Goal: Task Accomplishment & Management: Use online tool/utility

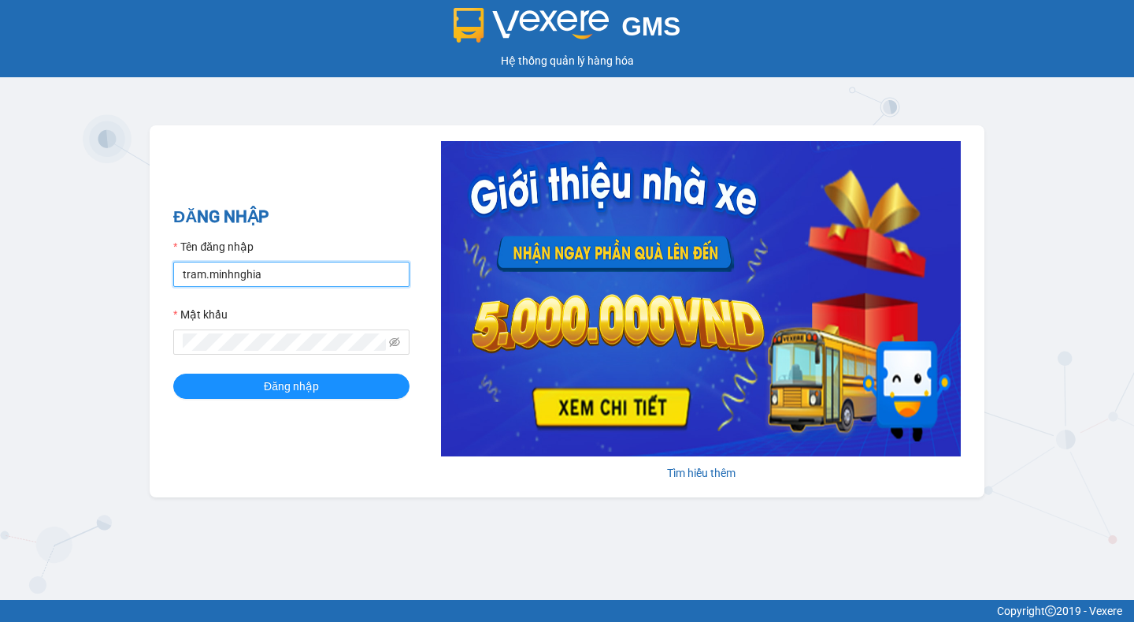
click at [302, 272] on input "tram.minhnghia" at bounding box center [291, 274] width 236 height 25
type input "t"
type input "T"
type input "tin.minhnghia"
click at [324, 352] on span at bounding box center [291, 341] width 236 height 25
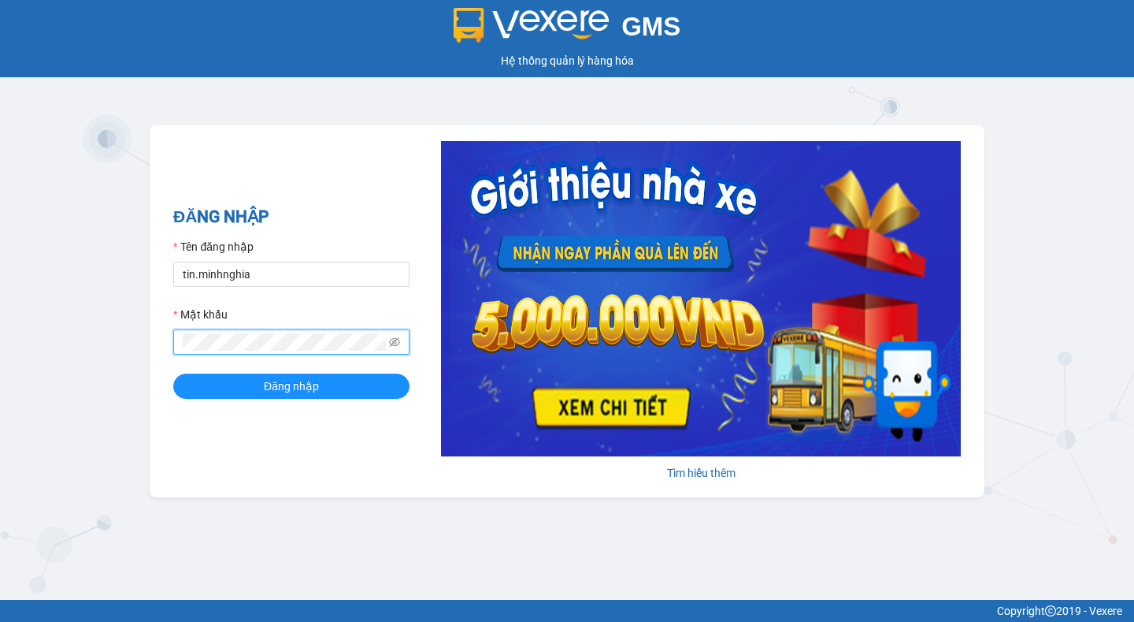
click at [173, 373] on button "Đăng nhập" at bounding box center [291, 385] width 236 height 25
click at [399, 344] on icon "eye-invisible" at bounding box center [394, 341] width 11 height 11
click at [173, 373] on button "Đăng nhập" at bounding box center [291, 385] width 236 height 25
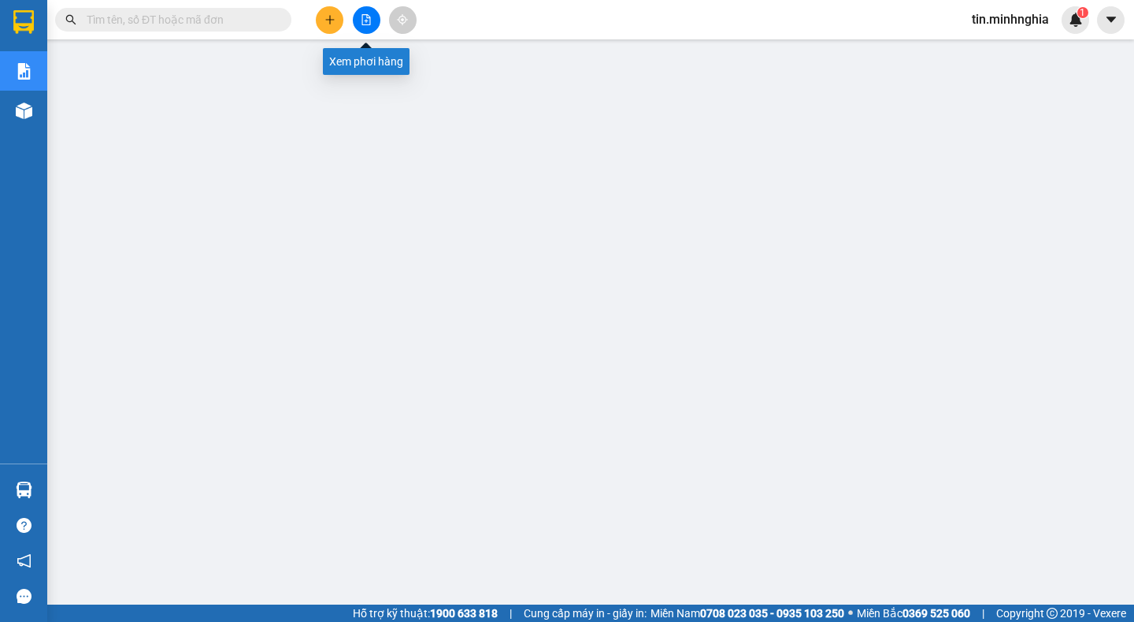
click at [369, 17] on icon "file-add" at bounding box center [366, 19] width 11 height 11
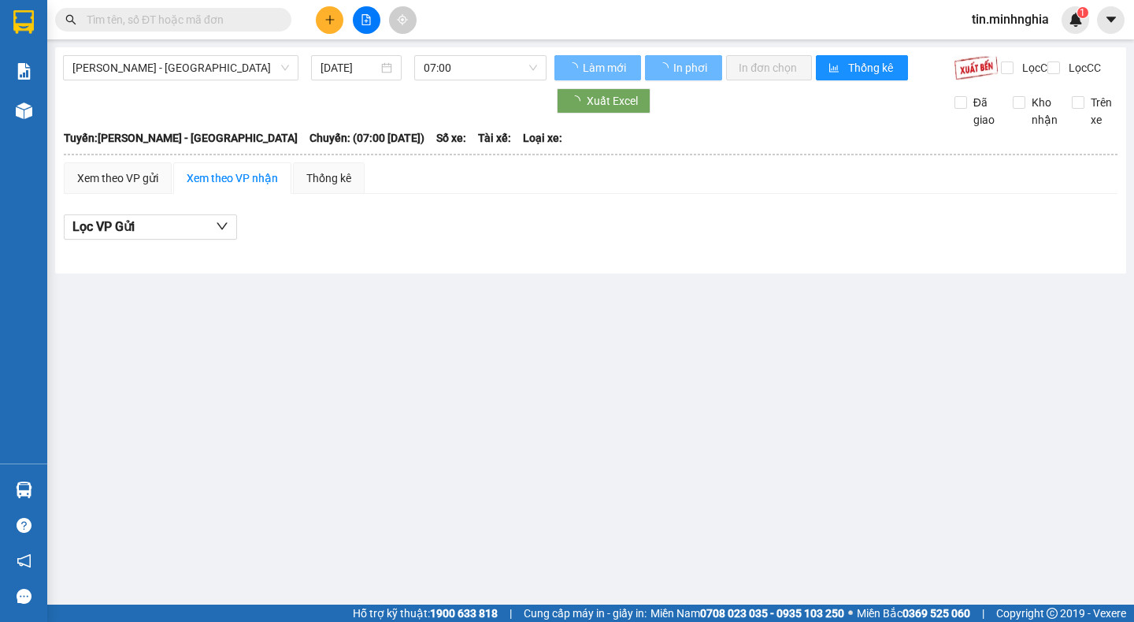
click at [236, 68] on span "[PERSON_NAME] - [GEOGRAPHIC_DATA]" at bounding box center [180, 68] width 217 height 24
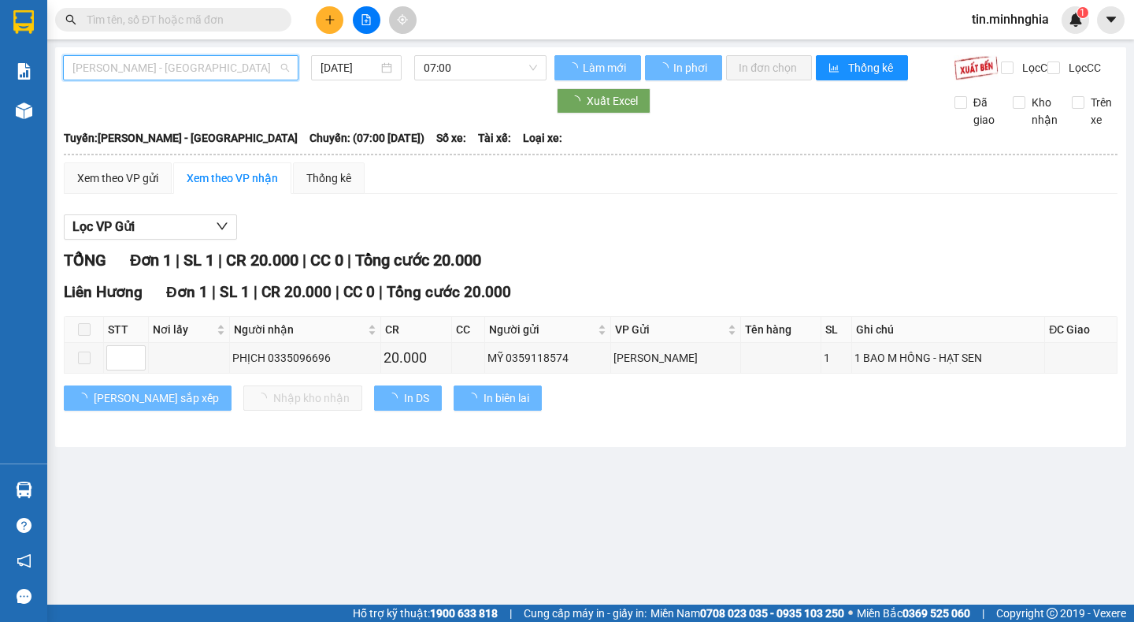
click at [199, 53] on div "[PERSON_NAME] Rí - [GEOGRAPHIC_DATA] [DATE] 07:00 [PERSON_NAME] mới In phơi In …" at bounding box center [590, 246] width 1071 height 399
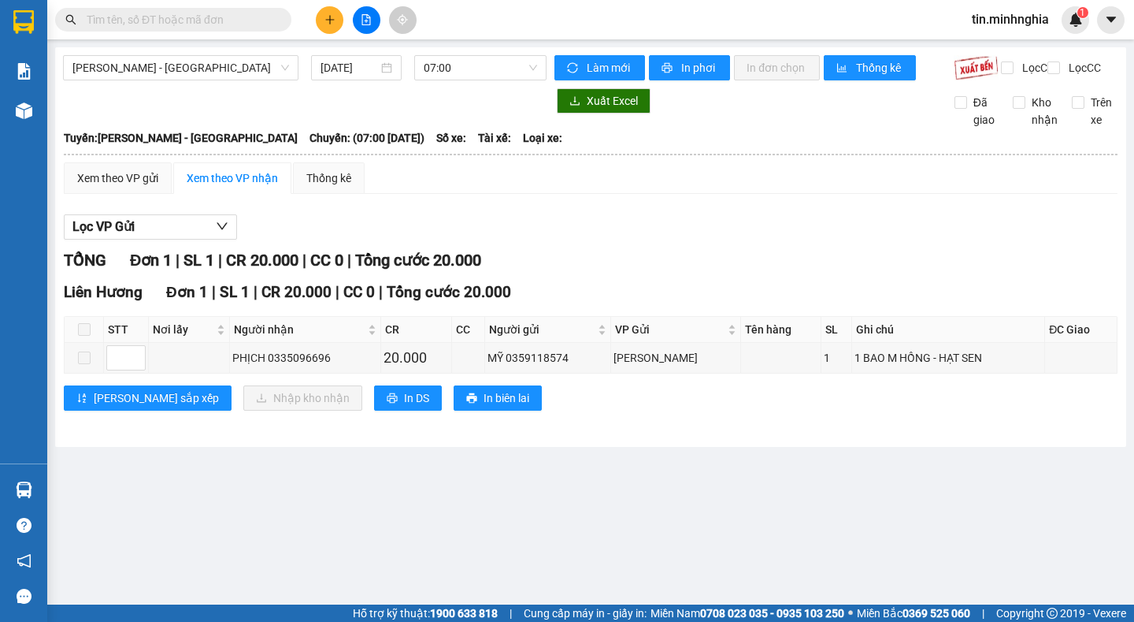
click at [180, 54] on div "[PERSON_NAME] Rí - [GEOGRAPHIC_DATA] [DATE] 07:00 [PERSON_NAME] mới In phơi In …" at bounding box center [590, 246] width 1071 height 399
click at [180, 58] on span "[PERSON_NAME] - [GEOGRAPHIC_DATA]" at bounding box center [180, 68] width 217 height 24
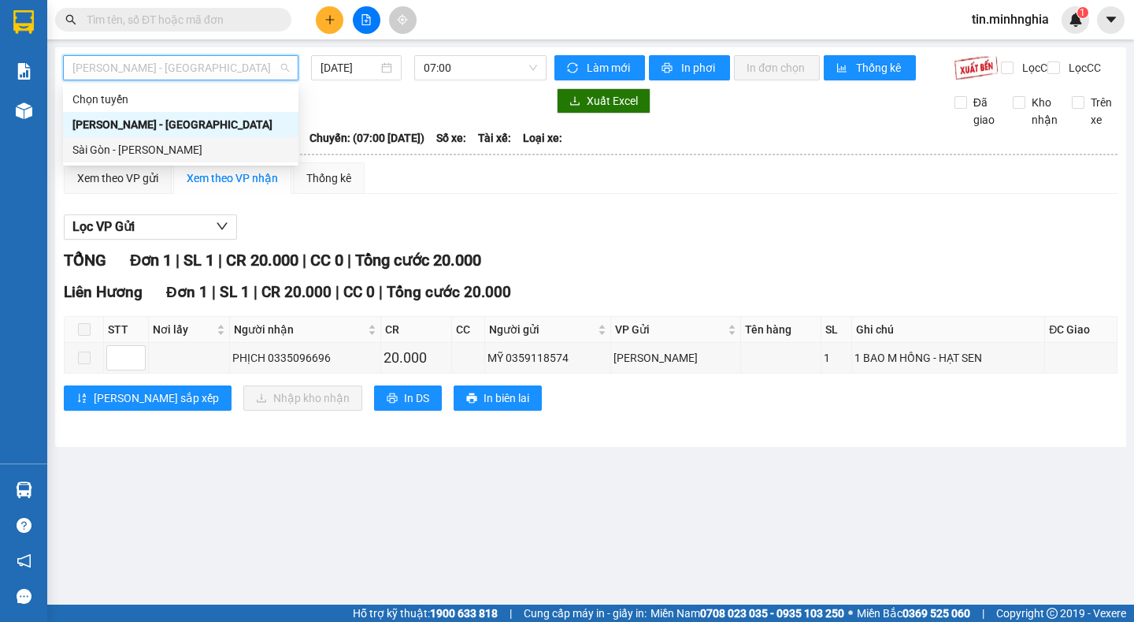
click at [174, 144] on div "Sài Gòn - [PERSON_NAME]" at bounding box center [180, 149] width 217 height 17
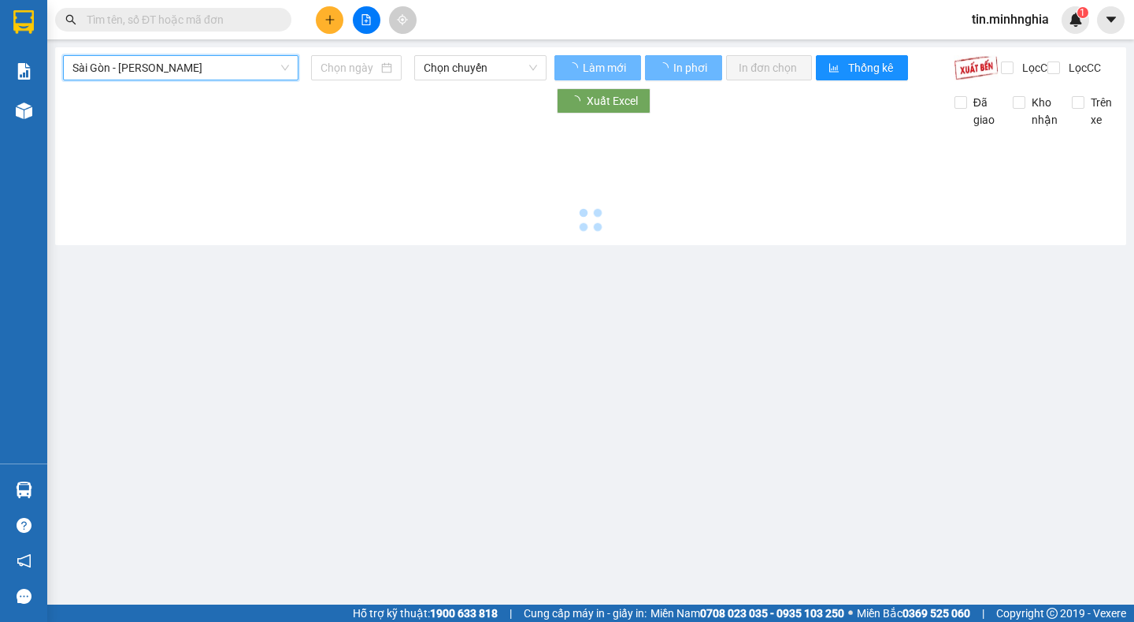
type input "[DATE]"
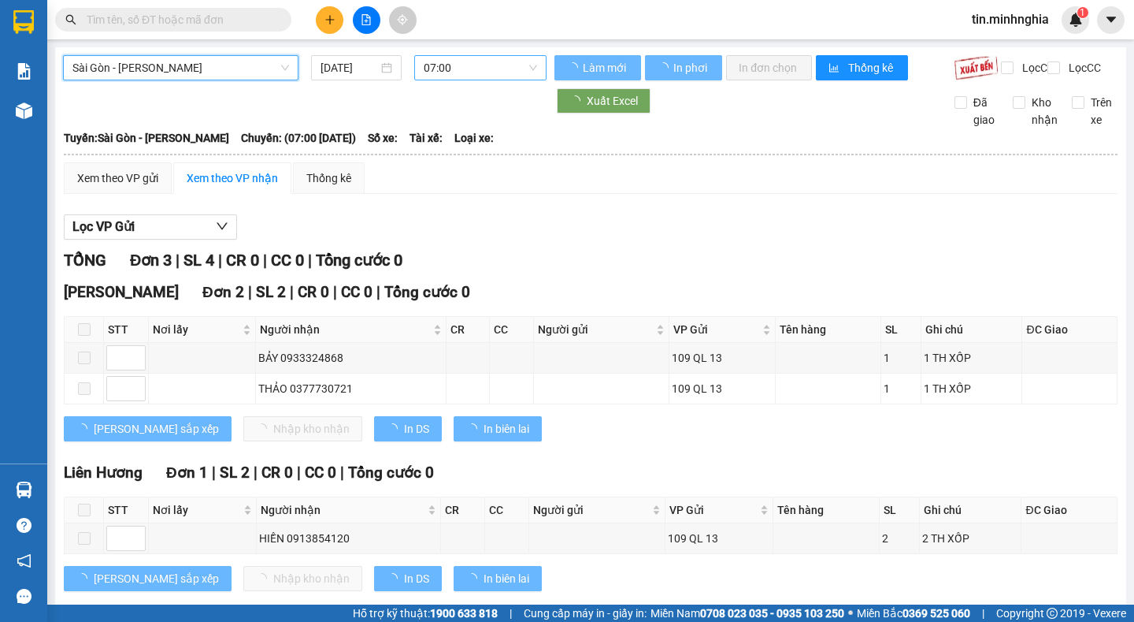
click at [475, 61] on span "07:00" at bounding box center [480, 68] width 113 height 24
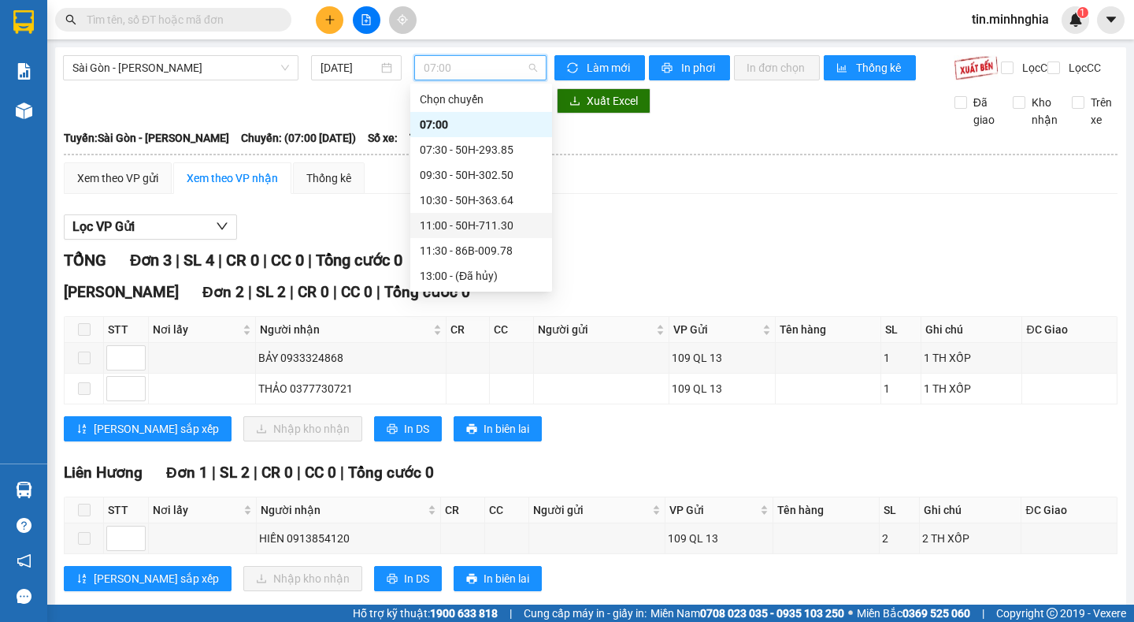
click at [470, 224] on div "11:00 - 50H-711.30" at bounding box center [481, 225] width 123 height 17
